Goal: Navigation & Orientation: Find specific page/section

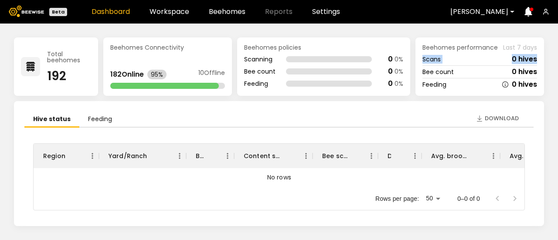
drag, startPoint x: 553, startPoint y: 37, endPoint x: 553, endPoint y: 54, distance: 17.4
click at [553, 54] on div "Total beehomes 192 Beehomes Connectivity 182 Online 95% 10 Offline Beehomes pol…" at bounding box center [279, 132] width 558 height 217
click at [177, 8] on link "Workspace" at bounding box center [169, 11] width 40 height 7
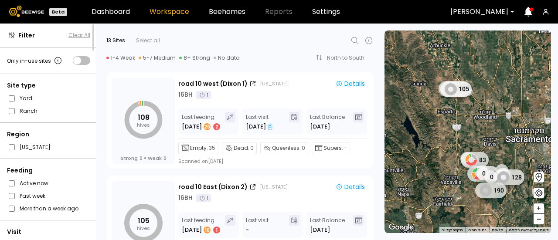
drag, startPoint x: 380, startPoint y: 75, endPoint x: 381, endPoint y: 68, distance: 6.2
click at [381, 68] on div "← הזזה שמאלה → הזזה ימינה ↑ הזזה למעלה ↓ הזזה למטה + התקרבות - התרחקות Home הזז…" at bounding box center [468, 132] width 179 height 217
click at [116, 10] on link "Dashboard" at bounding box center [111, 11] width 38 height 7
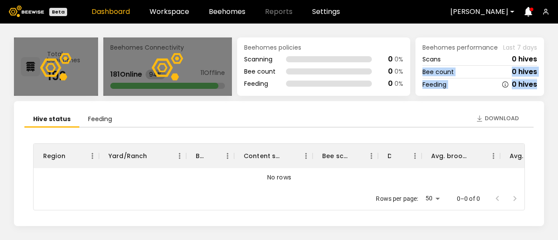
drag, startPoint x: 549, startPoint y: 65, endPoint x: 543, endPoint y: 95, distance: 30.5
click at [543, 95] on div "Total beehomes 192 Beehomes Connectivity 181 Online 94% 11 Offline Beehomes pol…" at bounding box center [279, 132] width 558 height 217
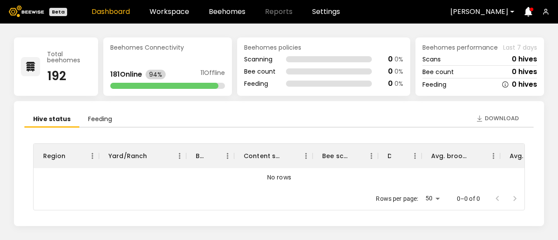
click at [546, 101] on div "Total beehomes 192 Beehomes Connectivity 181 Online 94% 11 Offline Beehomes pol…" at bounding box center [279, 132] width 558 height 217
click at [526, 13] on icon at bounding box center [528, 12] width 8 height 10
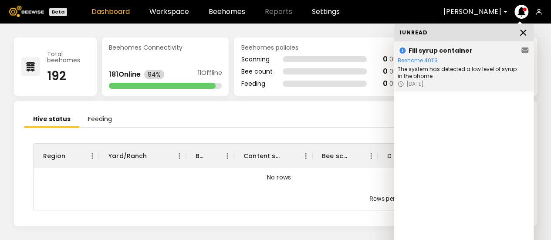
click at [427, 59] on div "Beehome 40113" at bounding box center [459, 60] width 122 height 9
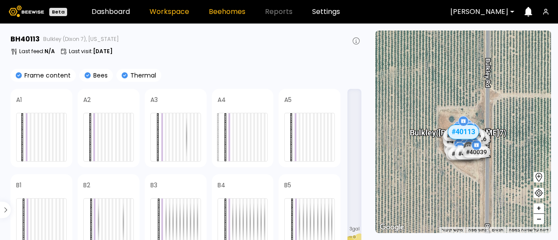
click at [174, 12] on link "Workspace" at bounding box center [169, 11] width 40 height 7
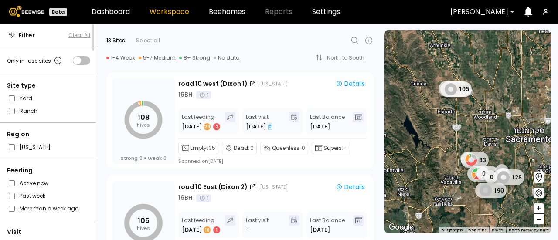
click at [239, 16] on header "Beta Dashboard Workspace Beehomes Reports Settings Dixon" at bounding box center [279, 12] width 558 height 24
click at [233, 11] on link "Beehomes" at bounding box center [227, 11] width 37 height 7
